Goal: Task Accomplishment & Management: Manage account settings

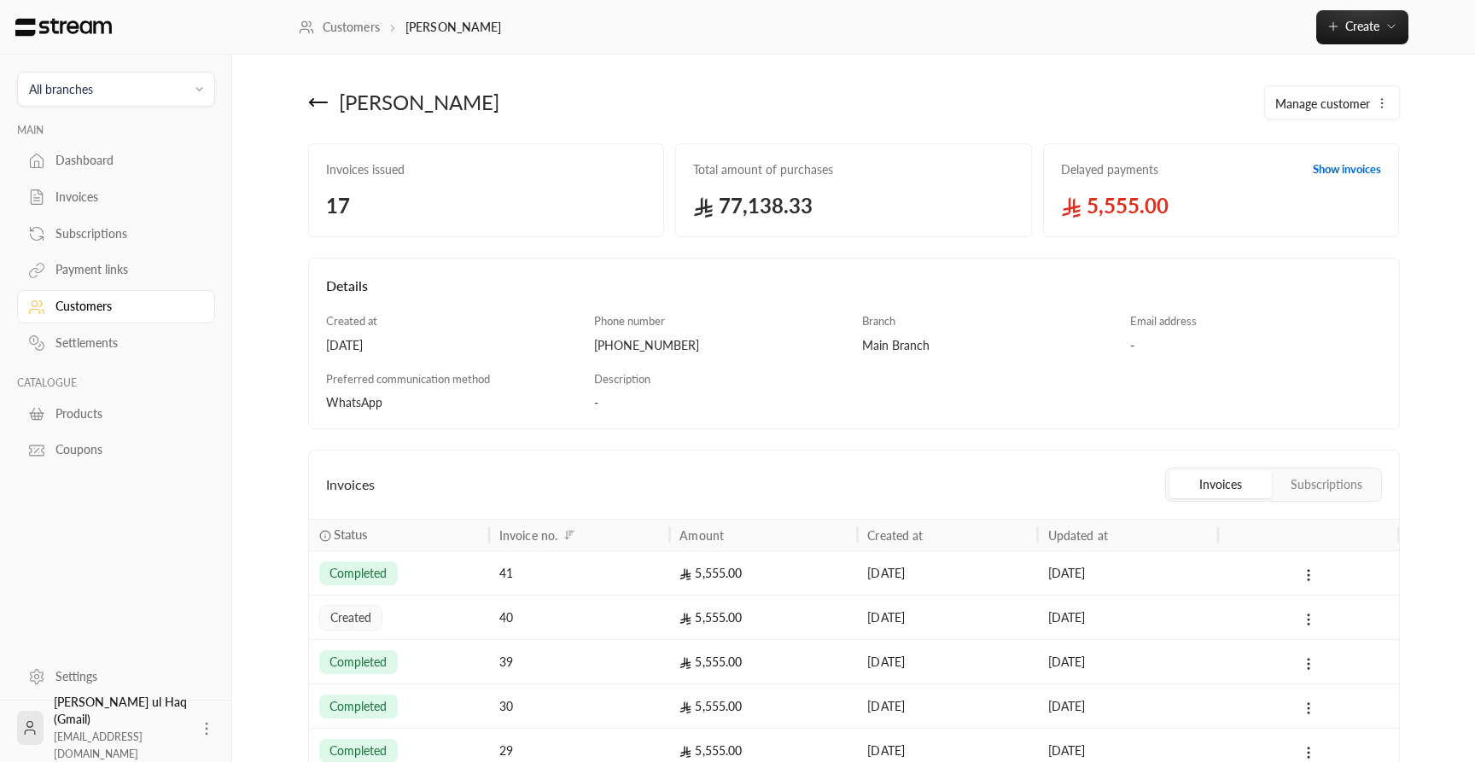
scroll to position [228, 0]
